Goal: Find specific page/section: Find specific page/section

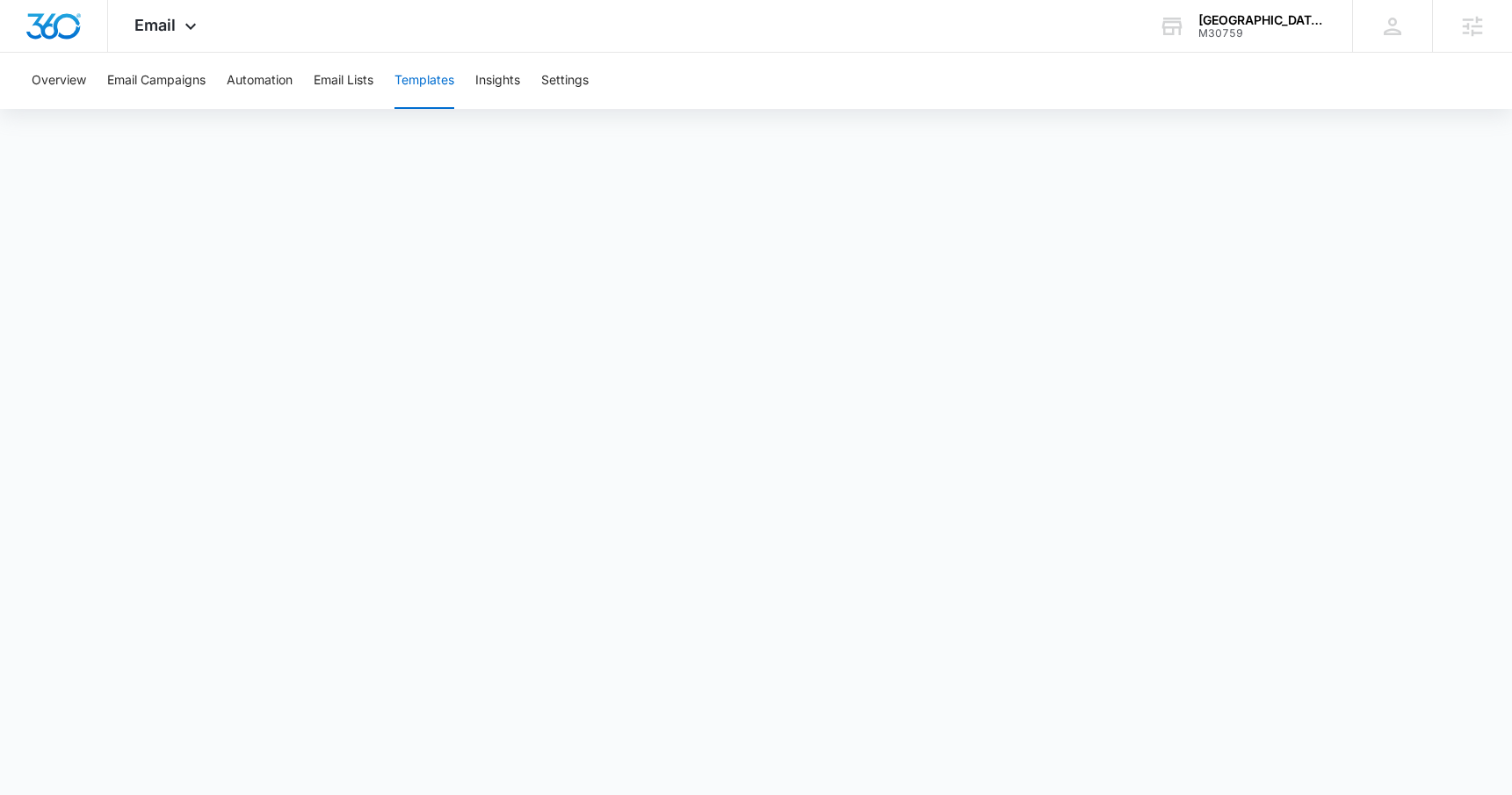
click at [446, 79] on button "Templates" at bounding box center [425, 81] width 60 height 57
